Goal: Task Accomplishment & Management: Complete application form

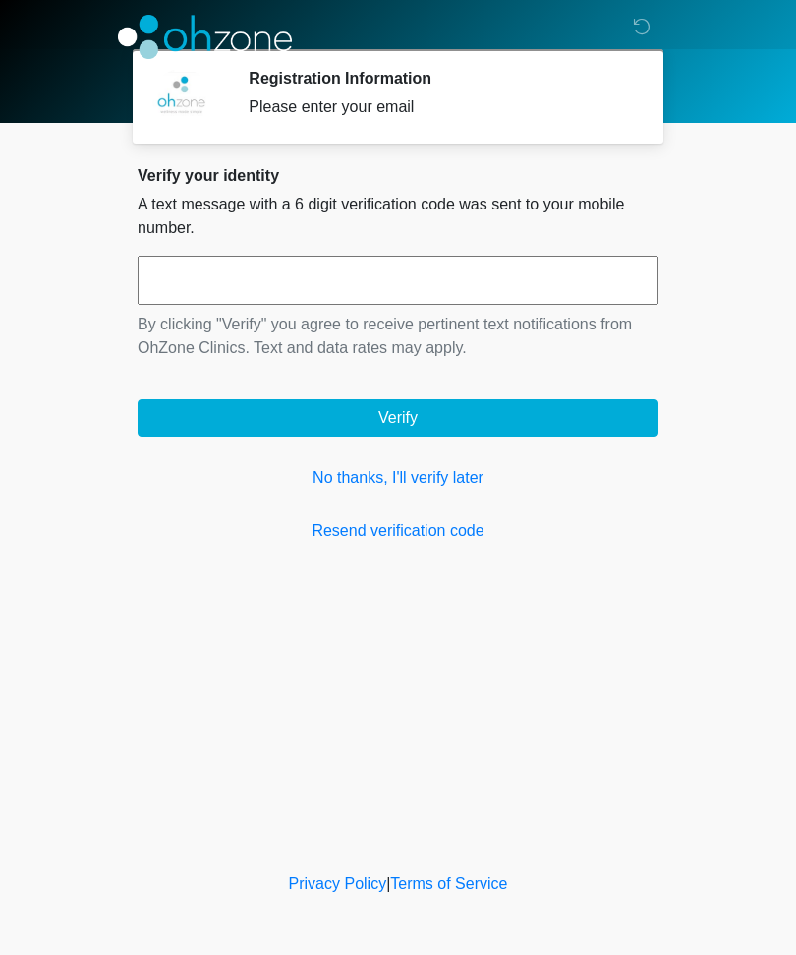
click at [457, 483] on link "No thanks, I'll verify later" at bounding box center [398, 478] width 521 height 24
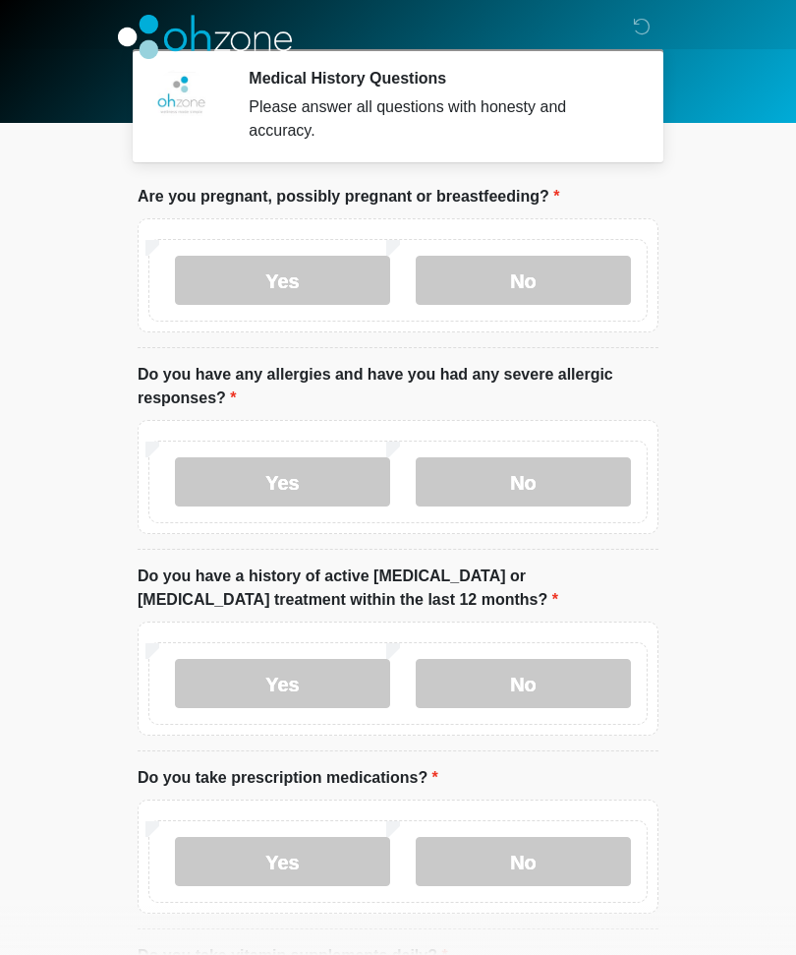
click at [543, 295] on label "No" at bounding box center [523, 280] width 215 height 49
click at [588, 478] on label "No" at bounding box center [523, 481] width 215 height 49
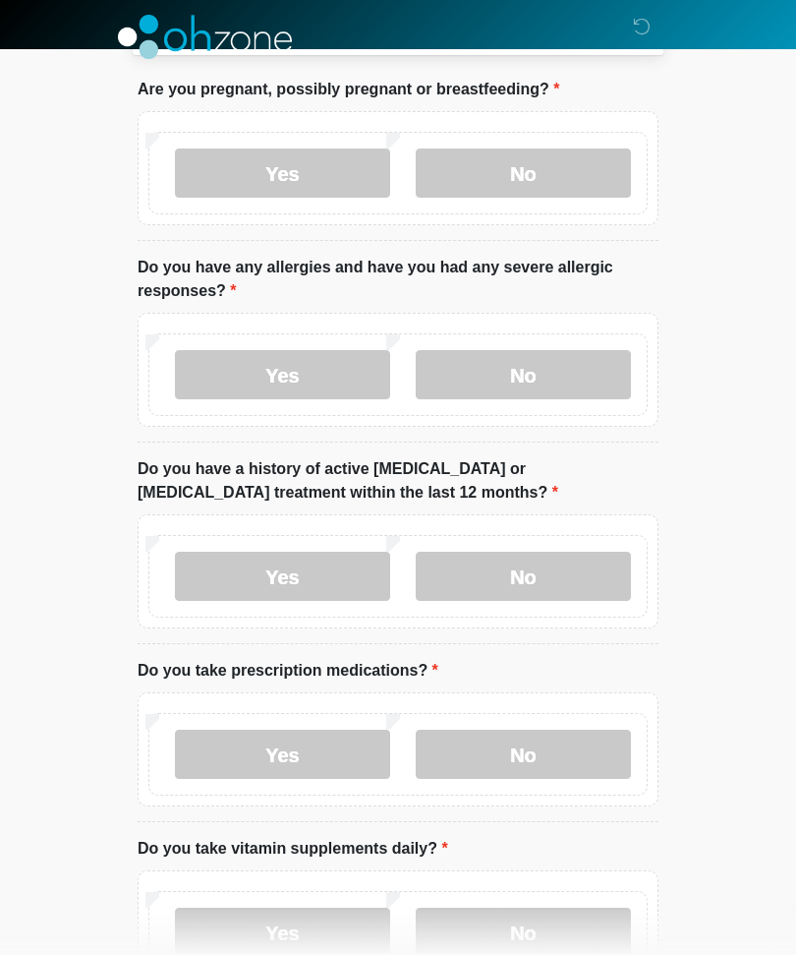
scroll to position [107, 0]
click at [588, 569] on label "No" at bounding box center [523, 576] width 215 height 49
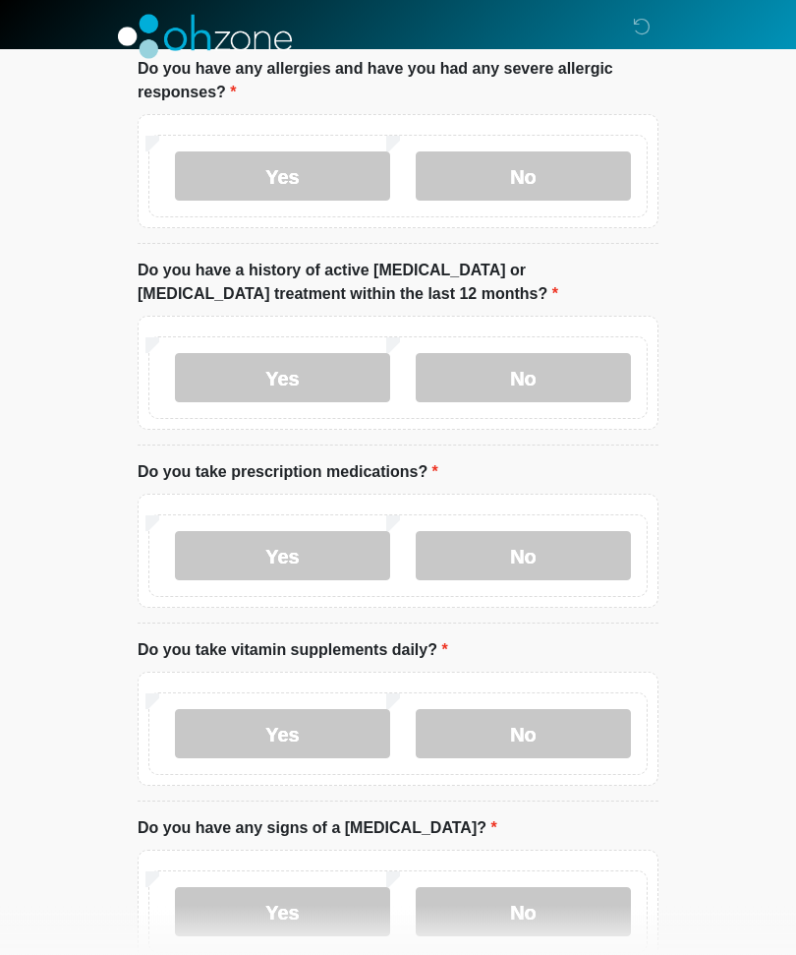
scroll to position [311, 0]
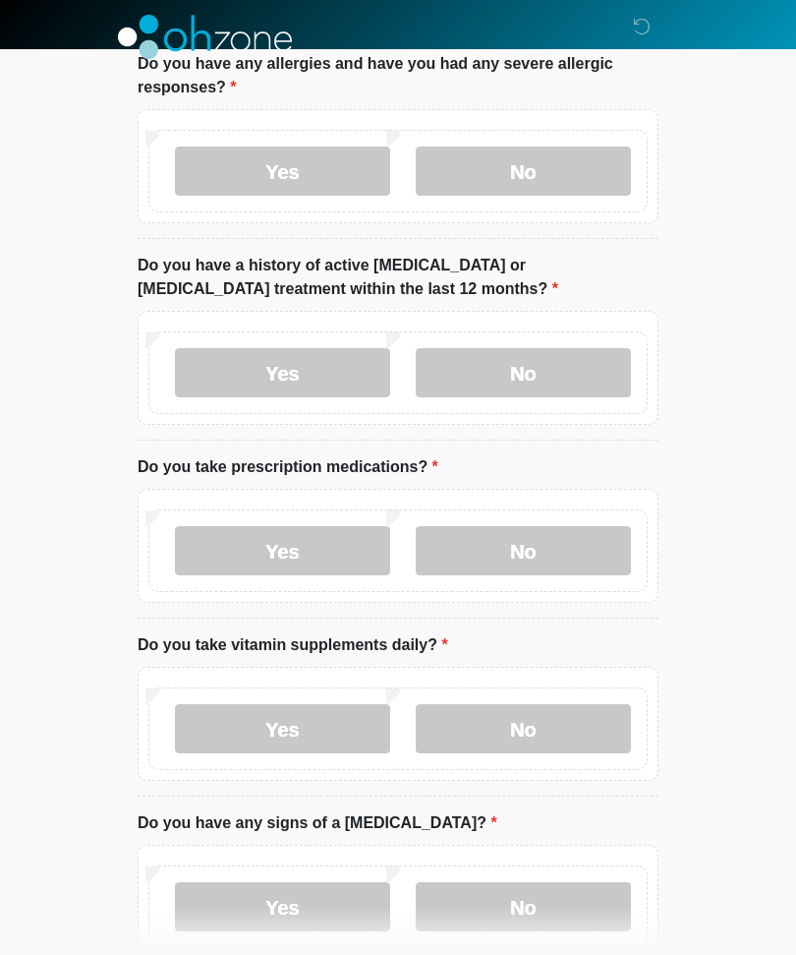
click at [577, 547] on label "No" at bounding box center [523, 550] width 215 height 49
click at [556, 736] on label "No" at bounding box center [523, 728] width 215 height 49
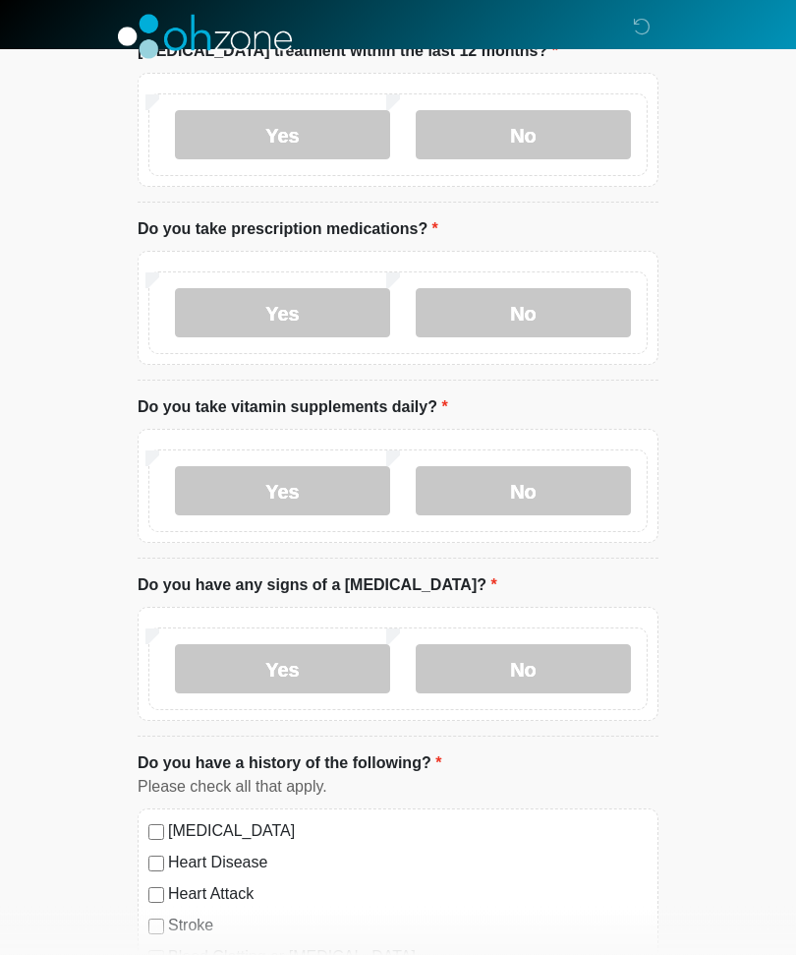
scroll to position [549, 0]
click at [344, 487] on label "Yes" at bounding box center [282, 490] width 215 height 49
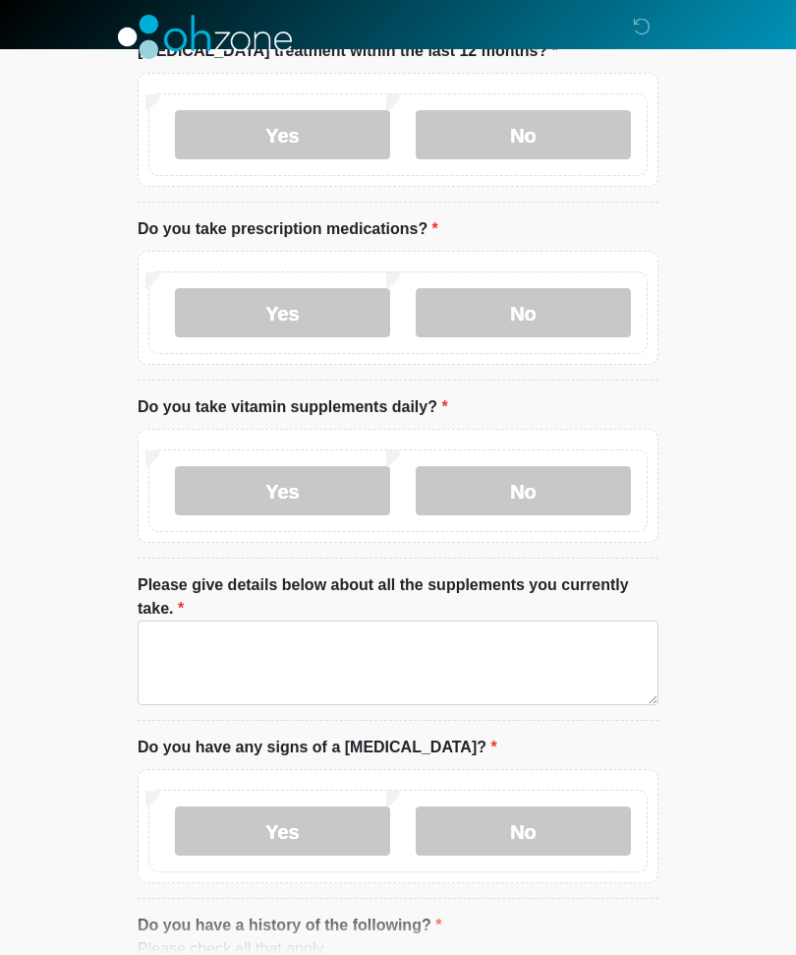
click at [529, 479] on label "No" at bounding box center [523, 490] width 215 height 49
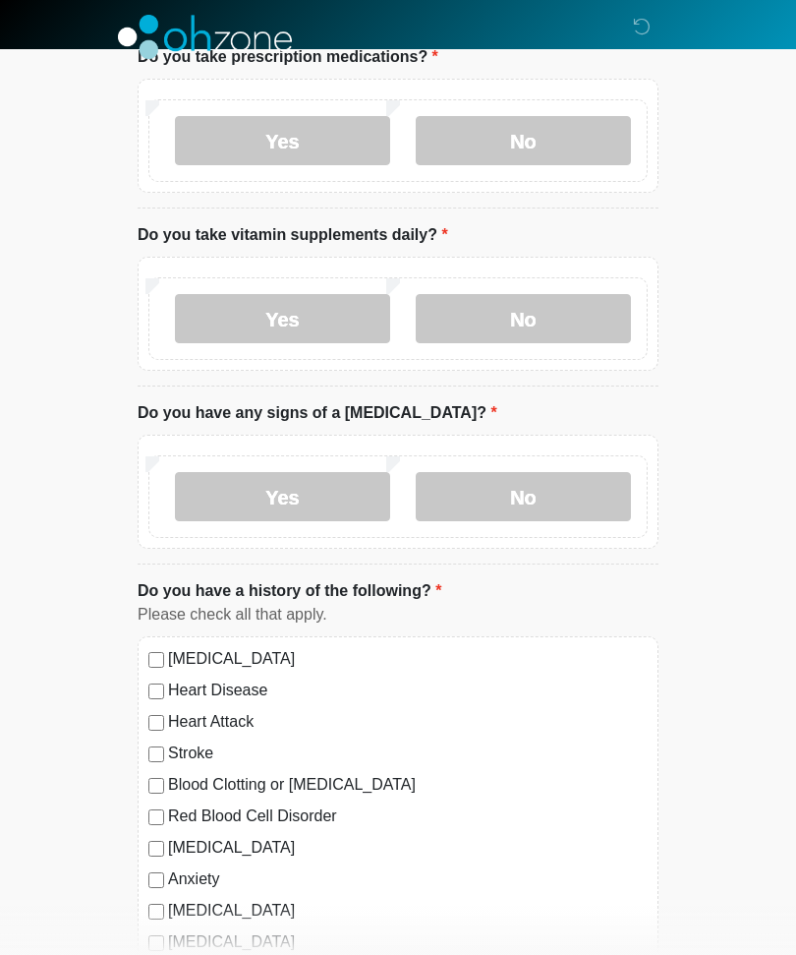
scroll to position [733, 0]
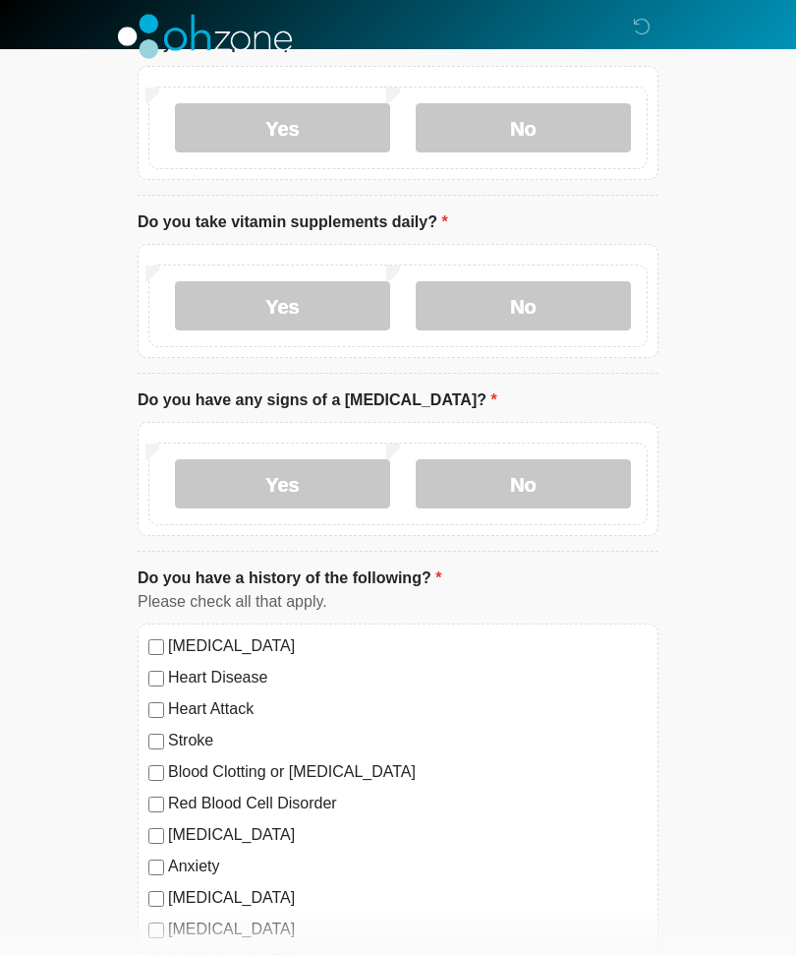
click at [600, 465] on label "No" at bounding box center [523, 484] width 215 height 49
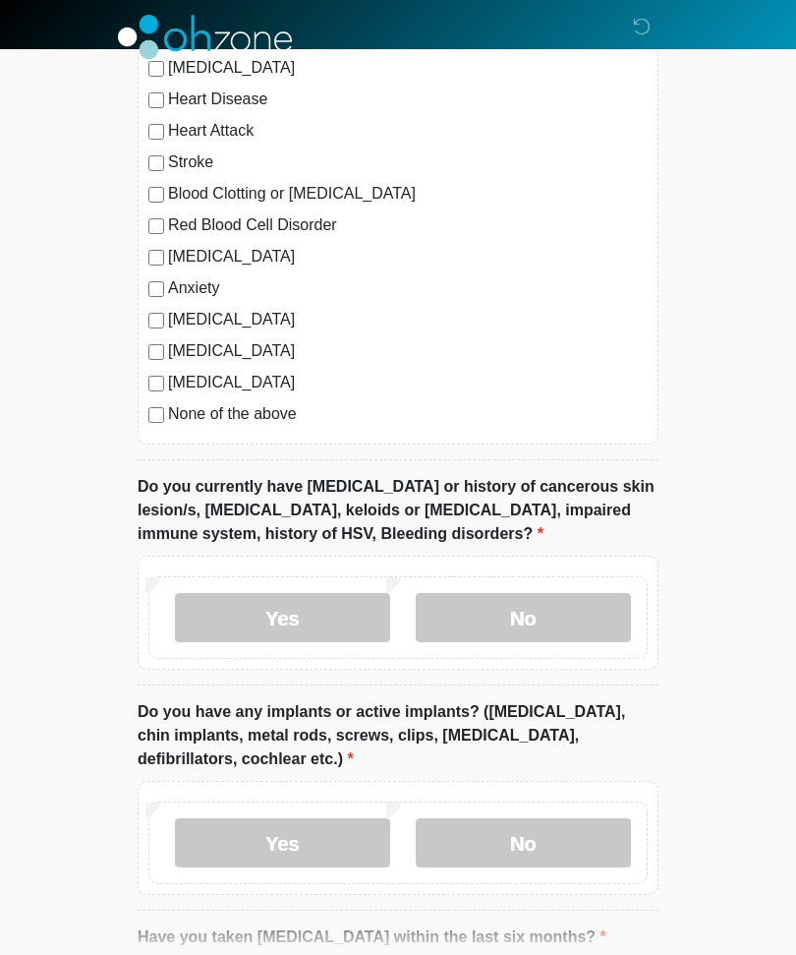
scroll to position [1337, 0]
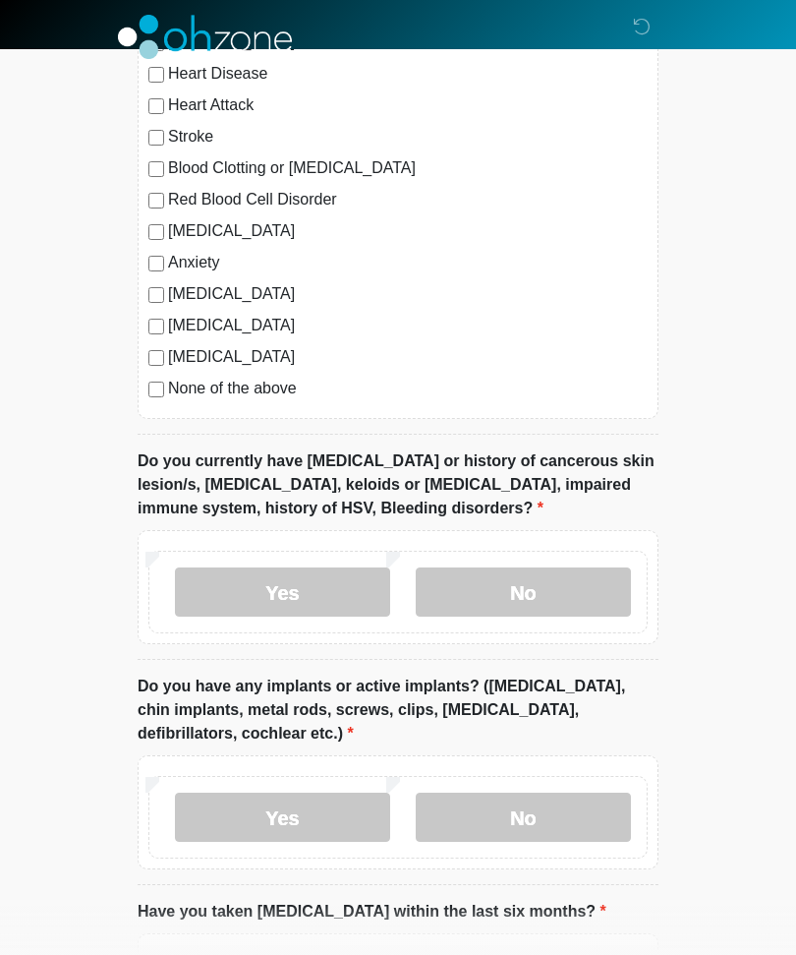
click at [577, 584] on label "No" at bounding box center [523, 591] width 215 height 49
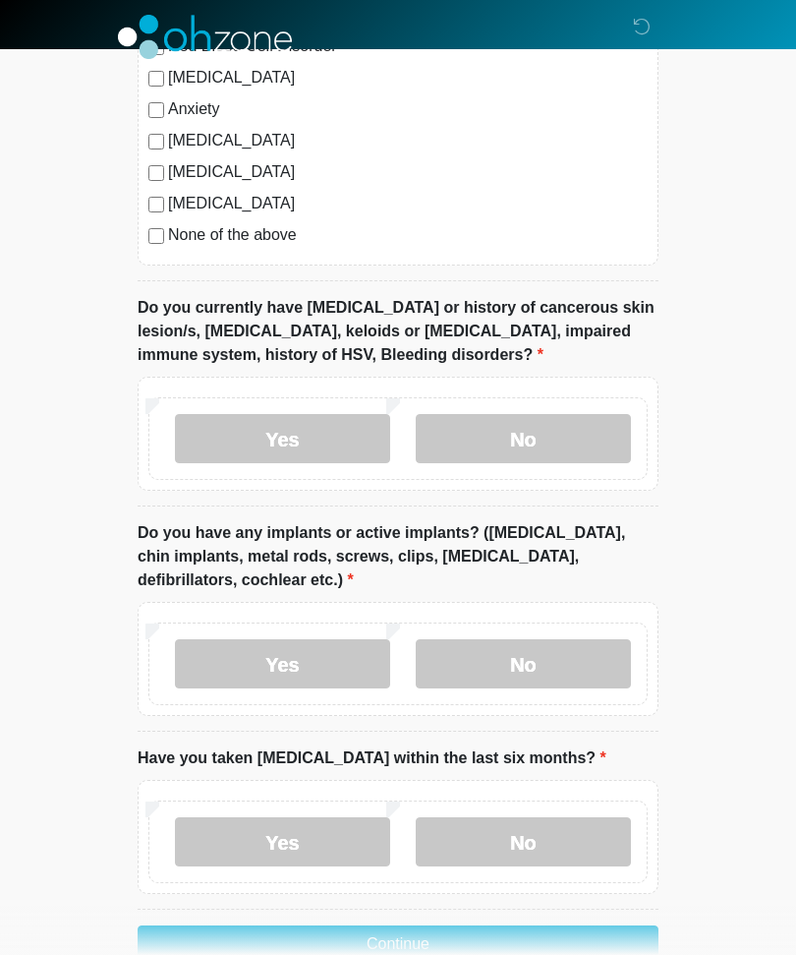
scroll to position [1534, 0]
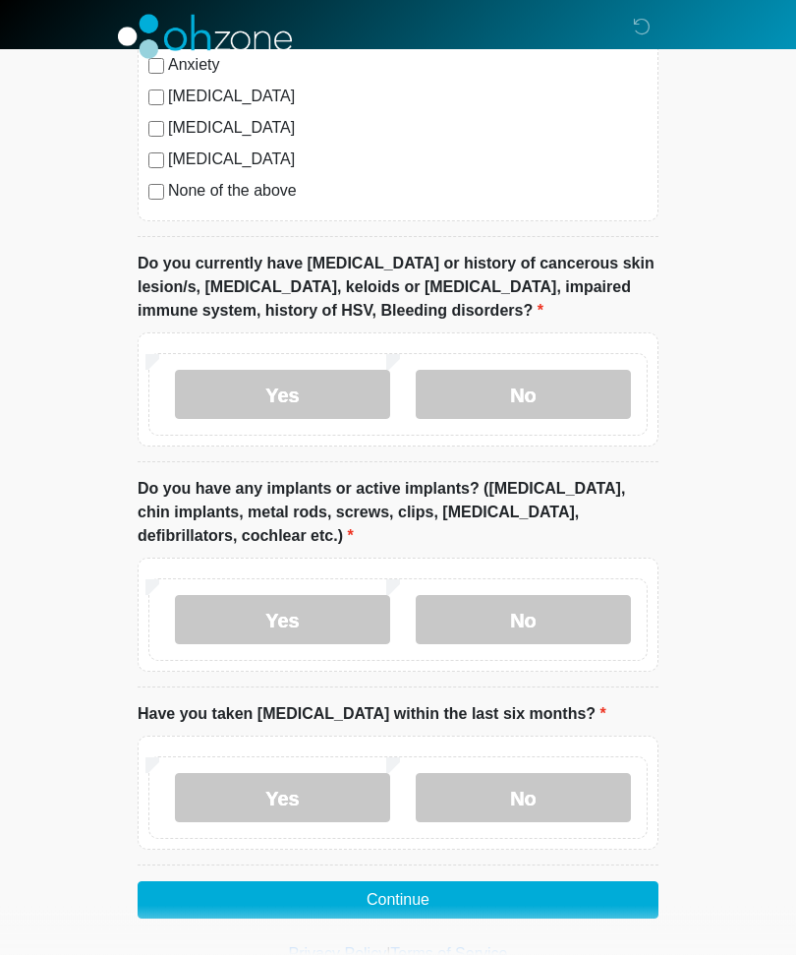
click at [568, 615] on label "No" at bounding box center [523, 620] width 215 height 49
click at [575, 788] on label "No" at bounding box center [523, 798] width 215 height 49
click at [590, 898] on button "Continue" at bounding box center [398, 900] width 521 height 37
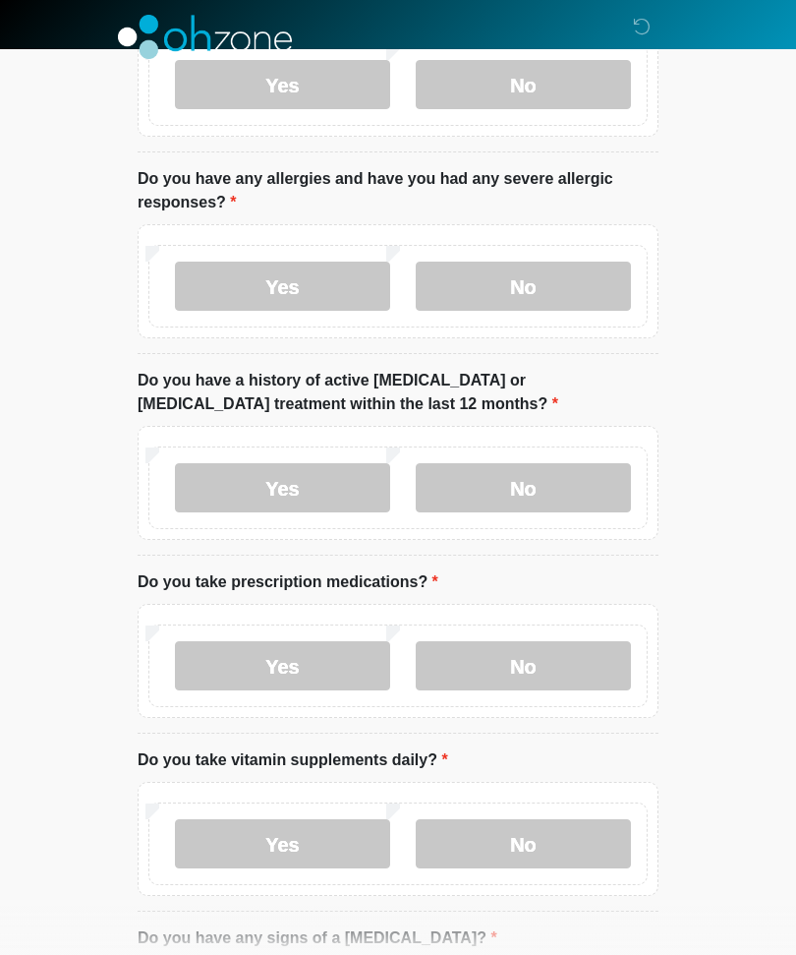
scroll to position [0, 0]
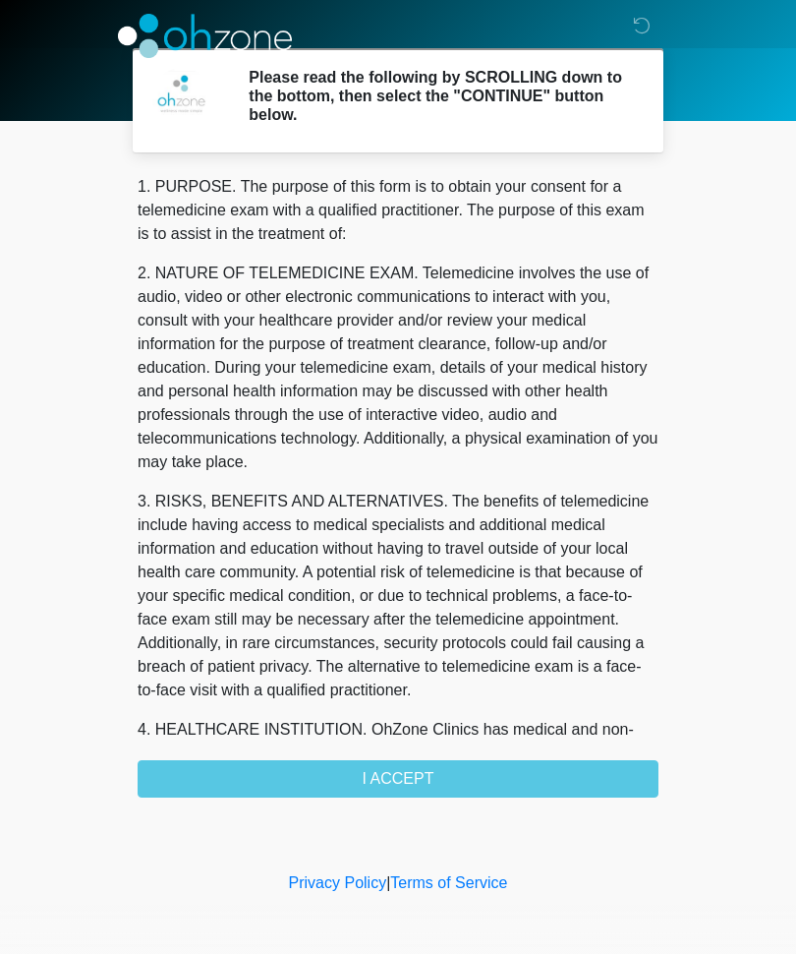
click at [603, 762] on div "1. PURPOSE. The purpose of this form is to obtain your consent for a telemedici…" at bounding box center [398, 487] width 521 height 622
click at [578, 769] on div "1. PURPOSE. The purpose of this form is to obtain your consent for a telemedici…" at bounding box center [398, 487] width 521 height 622
click at [418, 777] on div "1. PURPOSE. The purpose of this form is to obtain your consent for a telemedici…" at bounding box center [398, 487] width 521 height 622
click at [437, 772] on div "1. PURPOSE. The purpose of this form is to obtain your consent for a telemedici…" at bounding box center [398, 487] width 521 height 622
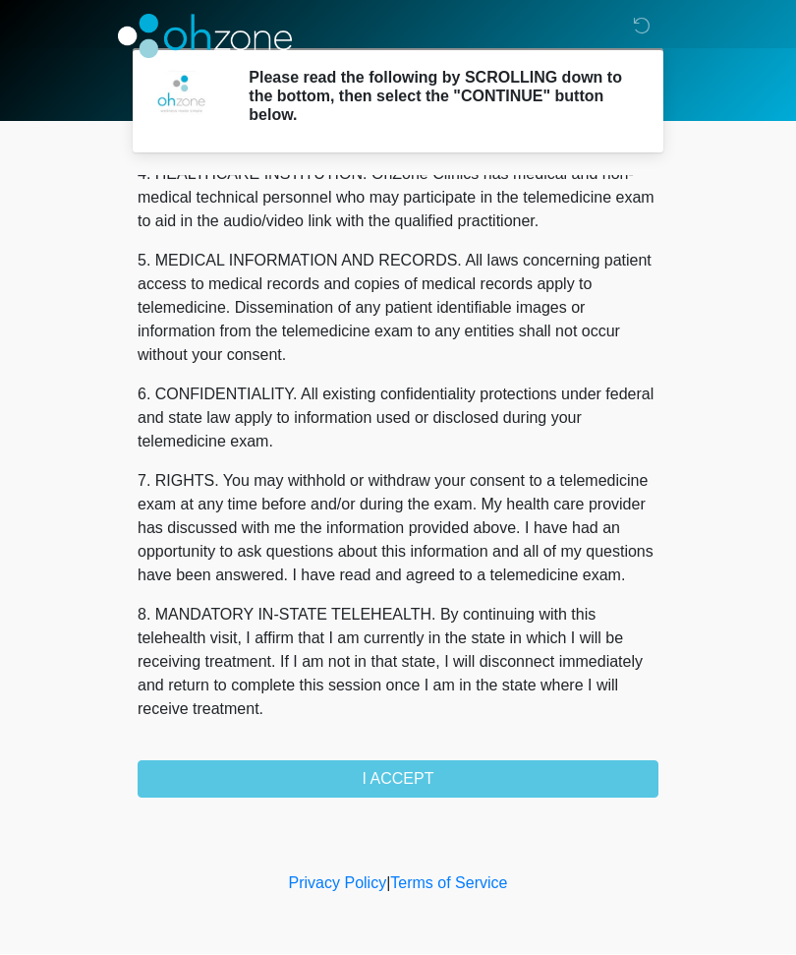
scroll to position [603, 0]
click at [444, 773] on button "I ACCEPT" at bounding box center [398, 779] width 521 height 37
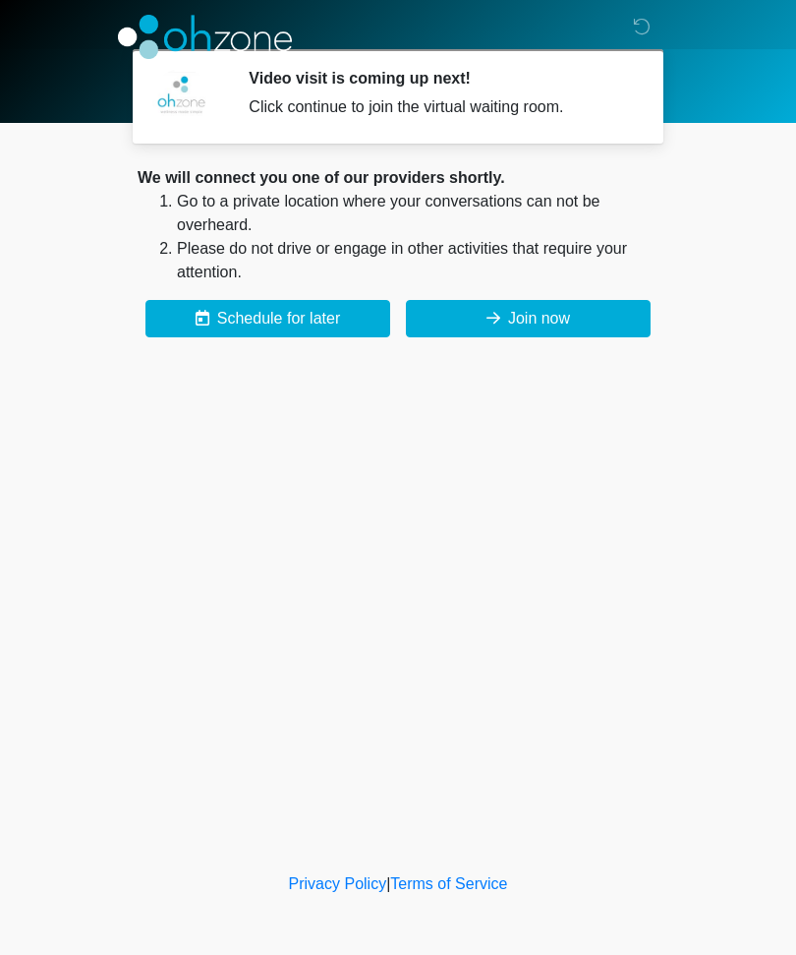
click at [352, 318] on button "Schedule for later" at bounding box center [268, 318] width 245 height 37
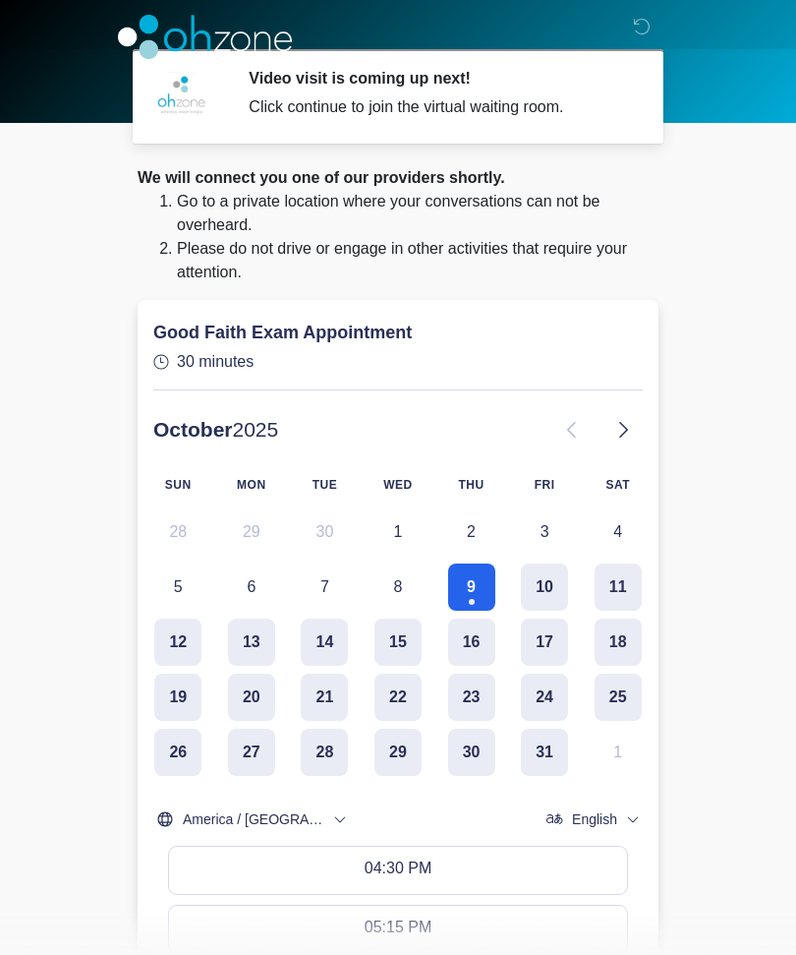
click at [729, 561] on body "‎ ‎ ‎ ‎ Video visit is coming up next! Click continue to join the virtual waiti…" at bounding box center [398, 477] width 796 height 955
click at [581, 324] on div "Good Faith Exam Appointment 30 minutes" at bounding box center [398, 349] width 490 height 83
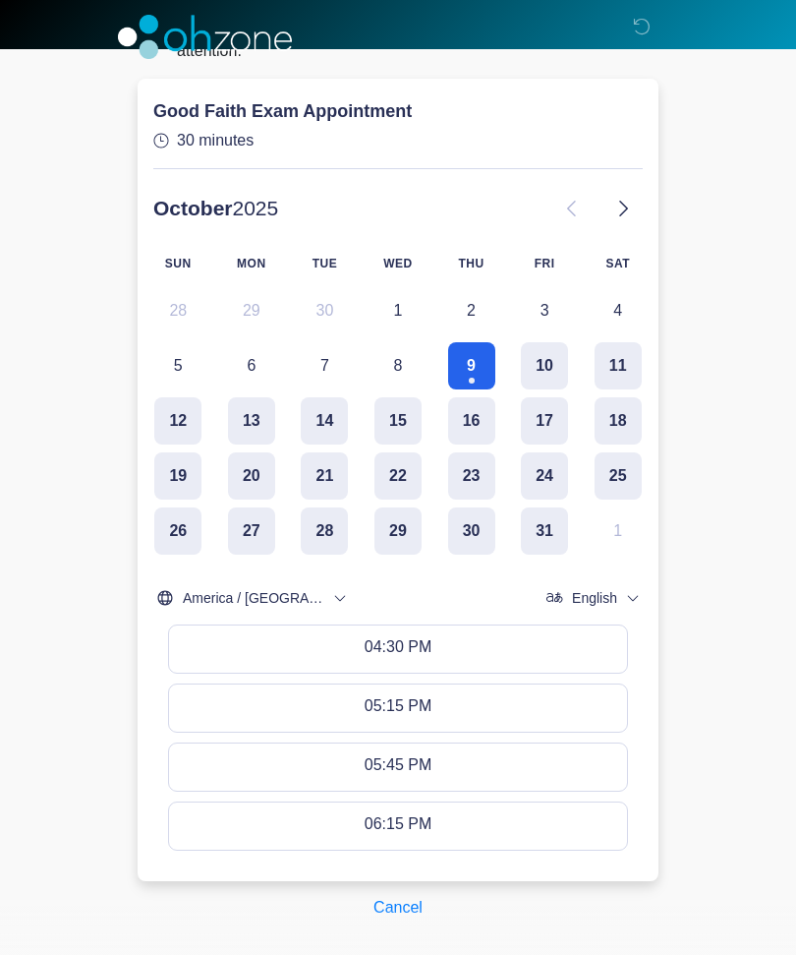
scroll to position [230, 0]
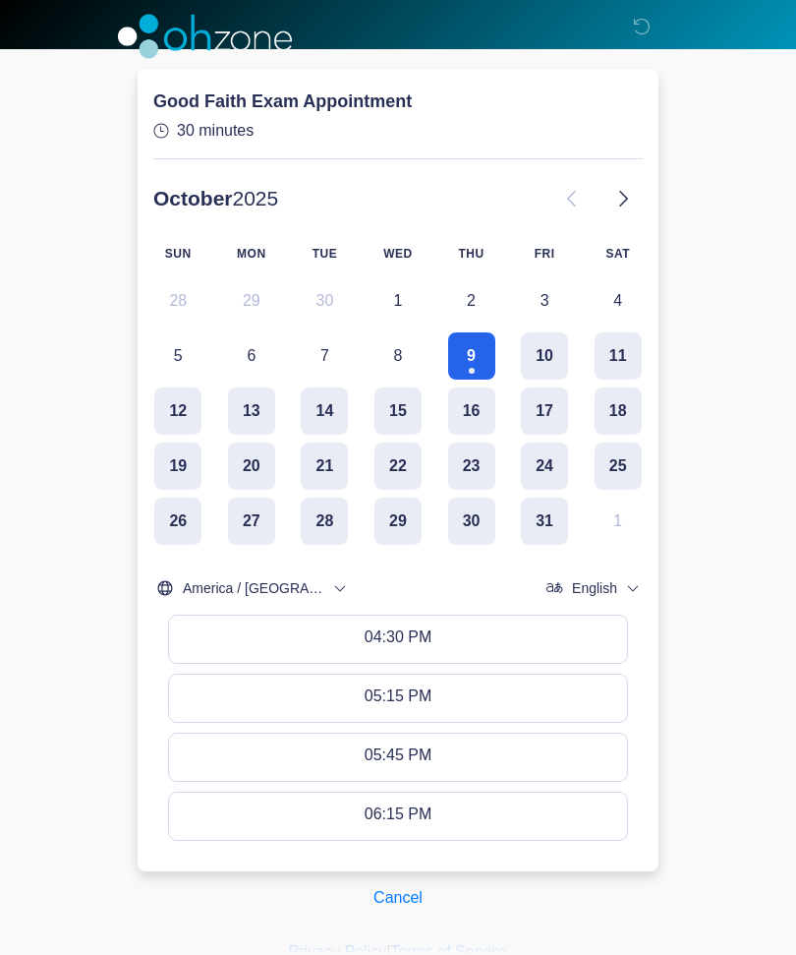
click at [403, 900] on button "Cancel" at bounding box center [398, 898] width 75 height 37
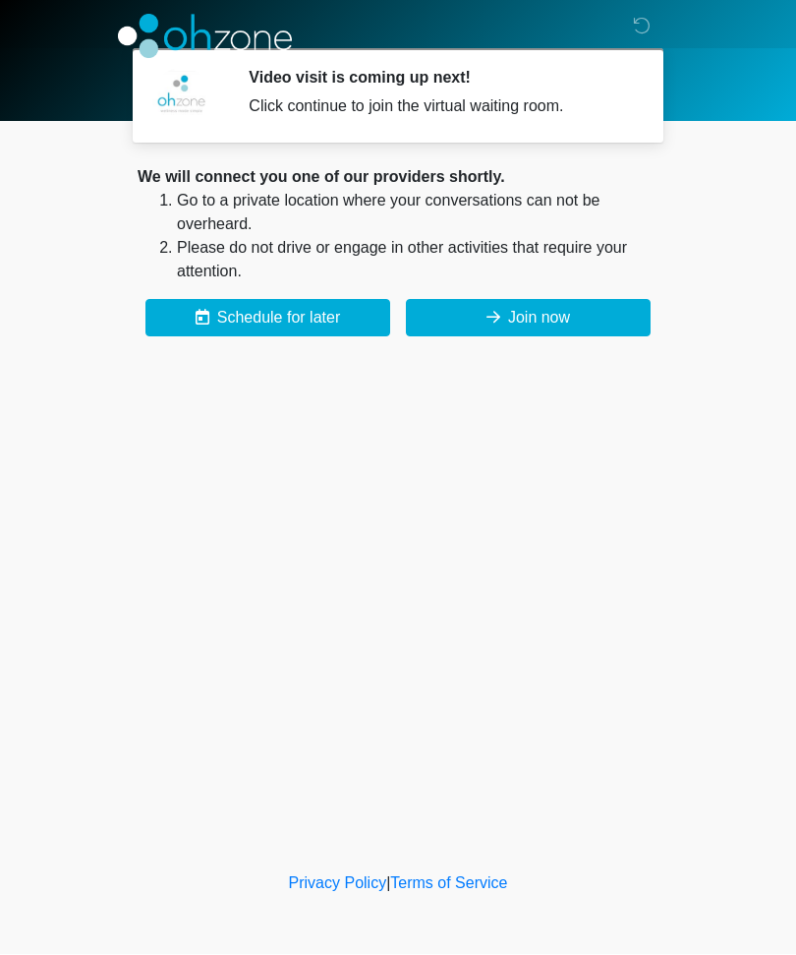
click at [602, 309] on button "Join now" at bounding box center [528, 318] width 245 height 37
click at [605, 320] on button "Join now" at bounding box center [528, 318] width 245 height 37
